Goal: Learn about a topic: Learn about a topic

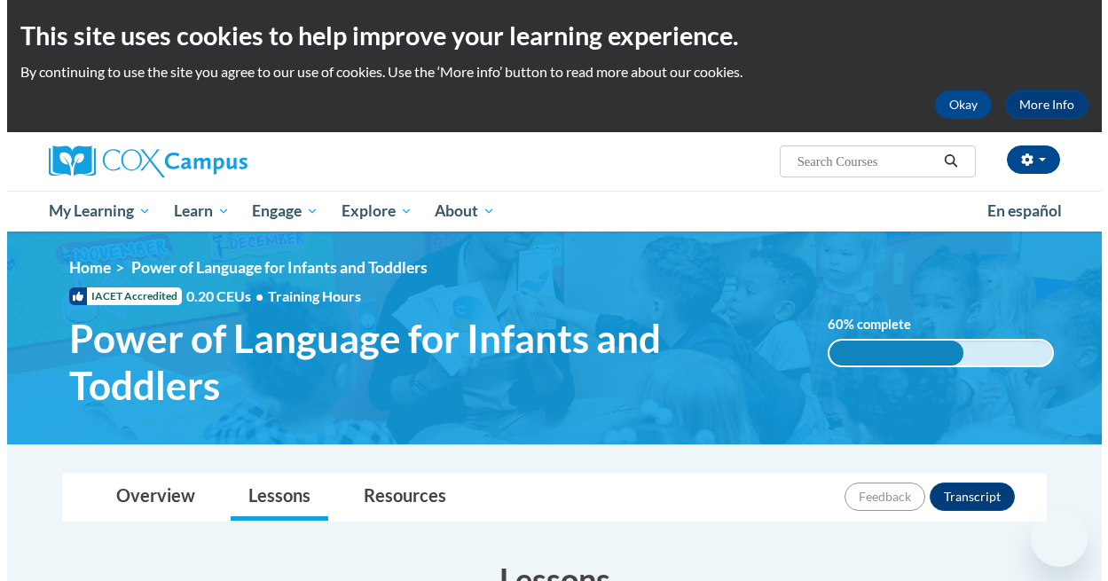
scroll to position [1504, 0]
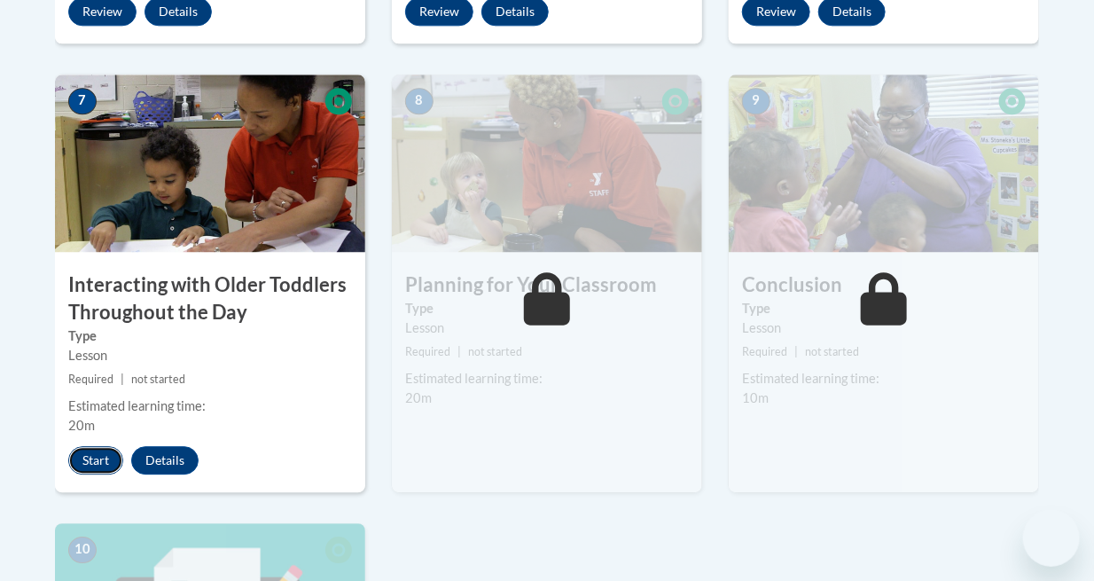
click at [105, 457] on button "Start" at bounding box center [95, 460] width 55 height 28
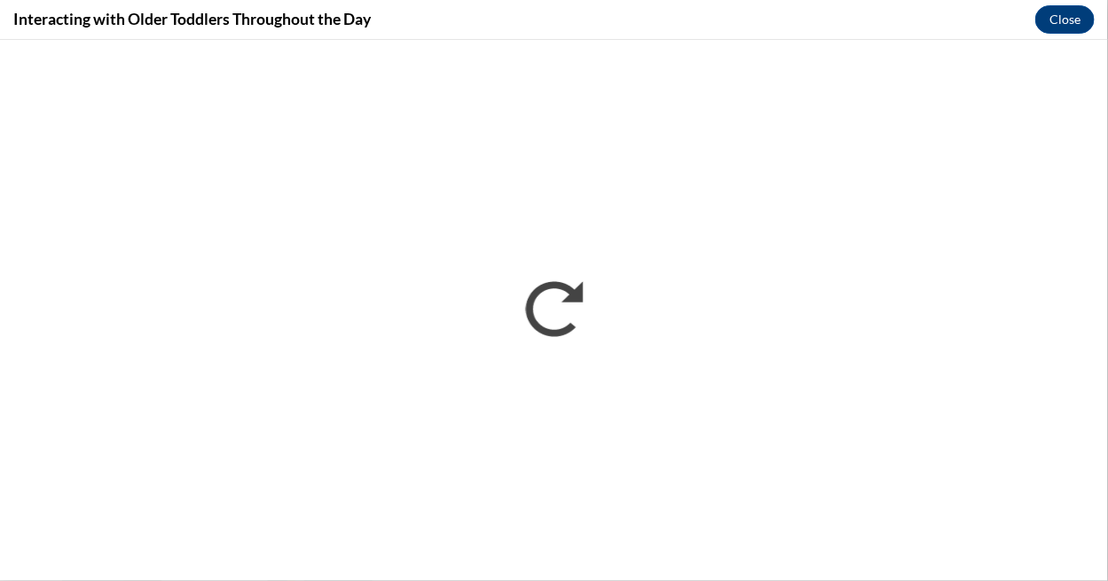
scroll to position [0, 0]
